Goal: Transaction & Acquisition: Subscribe to service/newsletter

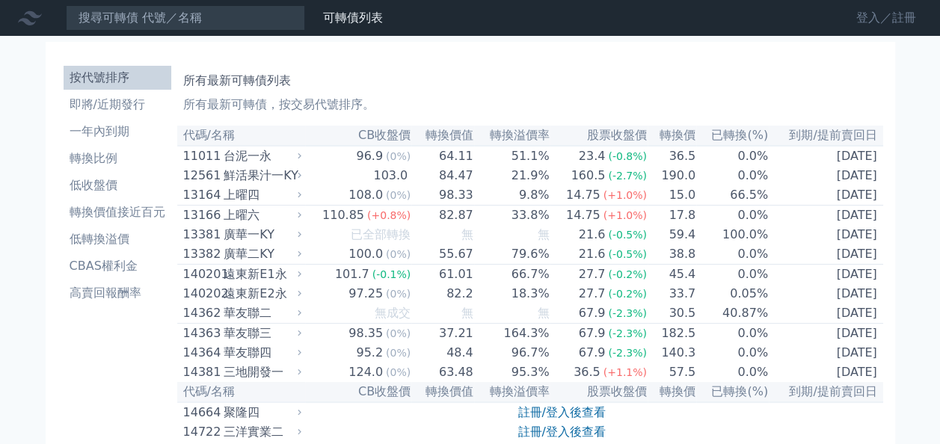
click at [873, 13] on link "登入／註冊" at bounding box center [886, 18] width 84 height 24
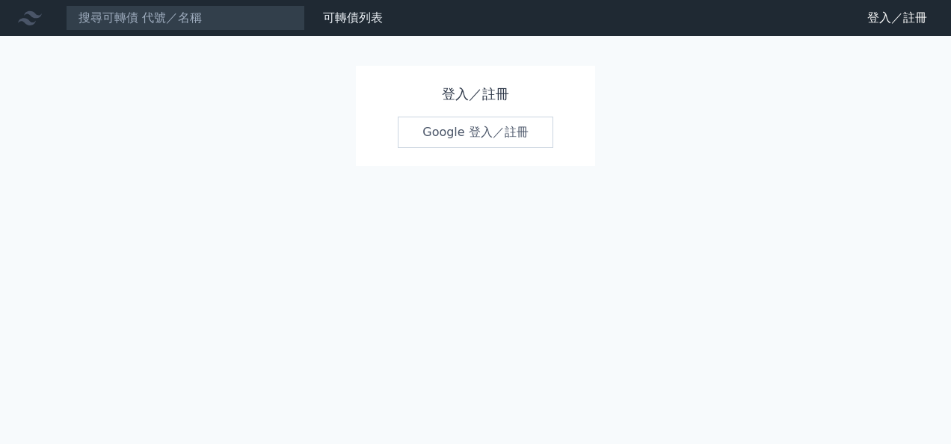
click at [442, 130] on link "Google 登入／註冊" at bounding box center [476, 132] width 156 height 31
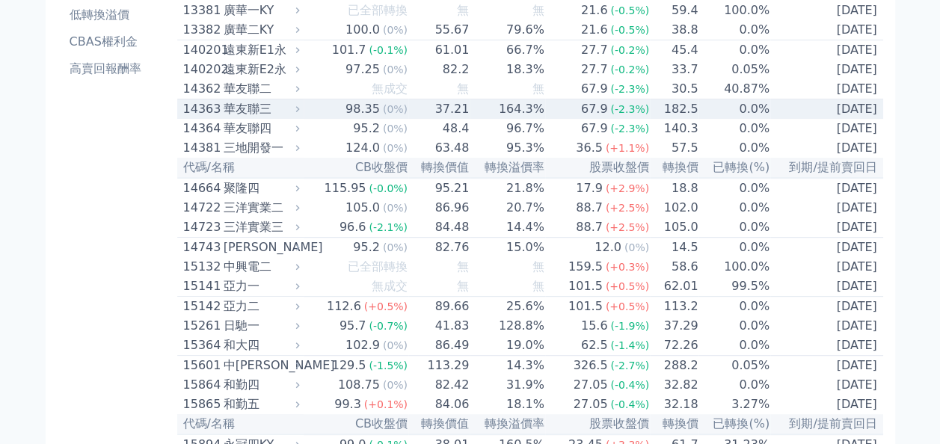
scroll to position [1989, 0]
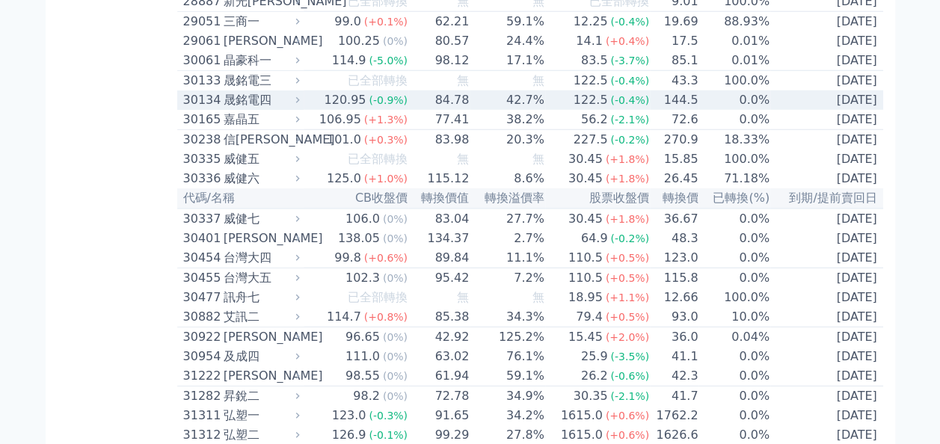
click at [724, 110] on td "0.0%" at bounding box center [734, 99] width 72 height 19
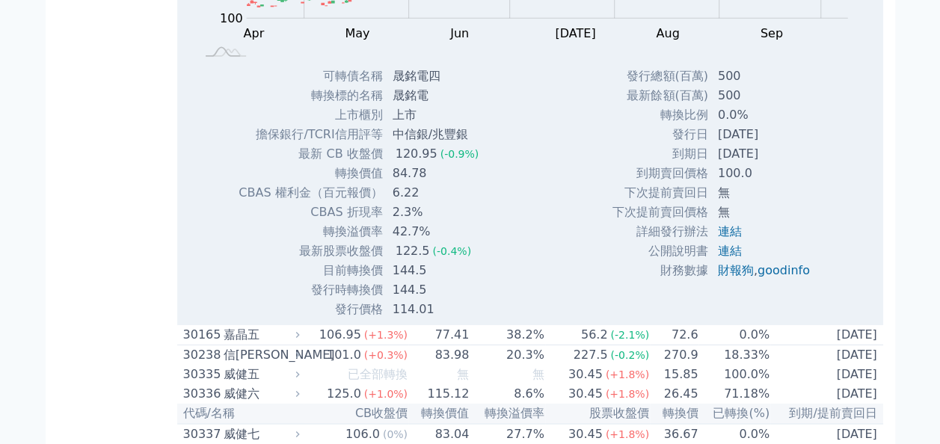
scroll to position [2138, 0]
